Goal: Book appointment/travel/reservation

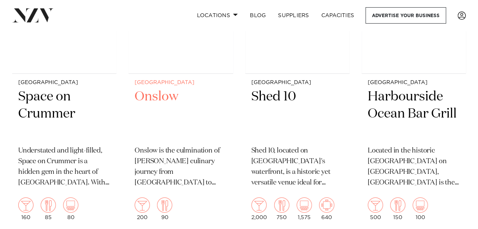
scroll to position [2738, 0]
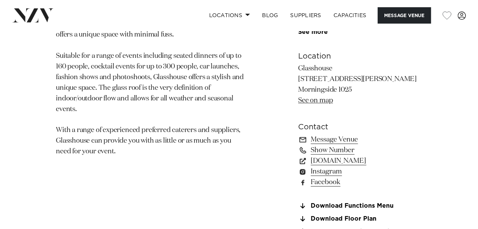
scroll to position [453, 0]
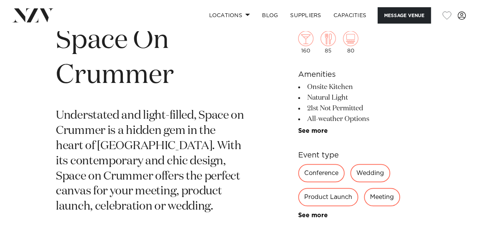
scroll to position [284, 0]
